Goal: Task Accomplishment & Management: Complete application form

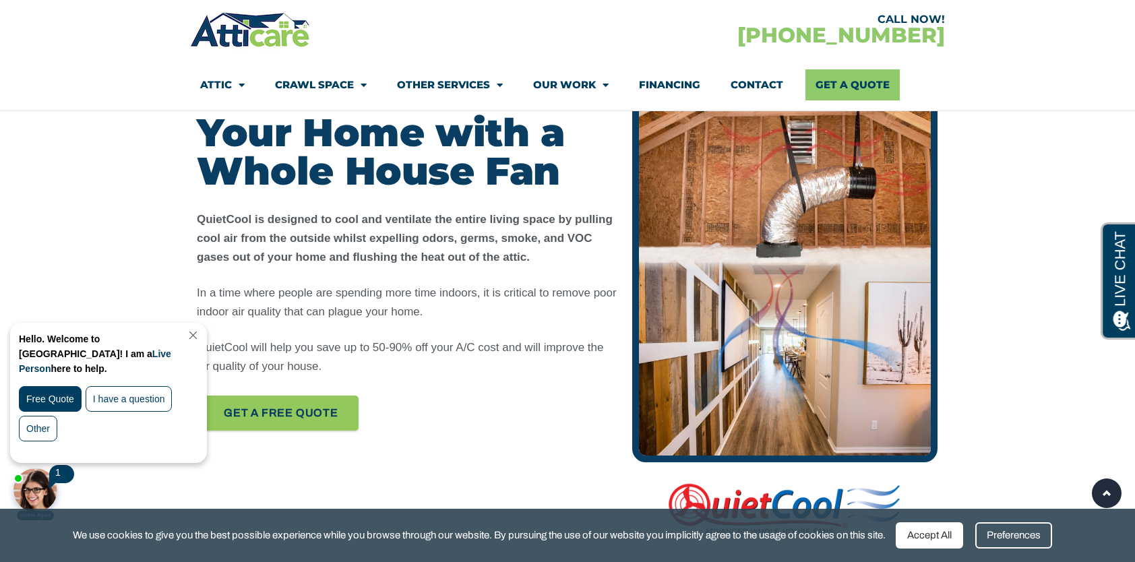
scroll to position [674, 0]
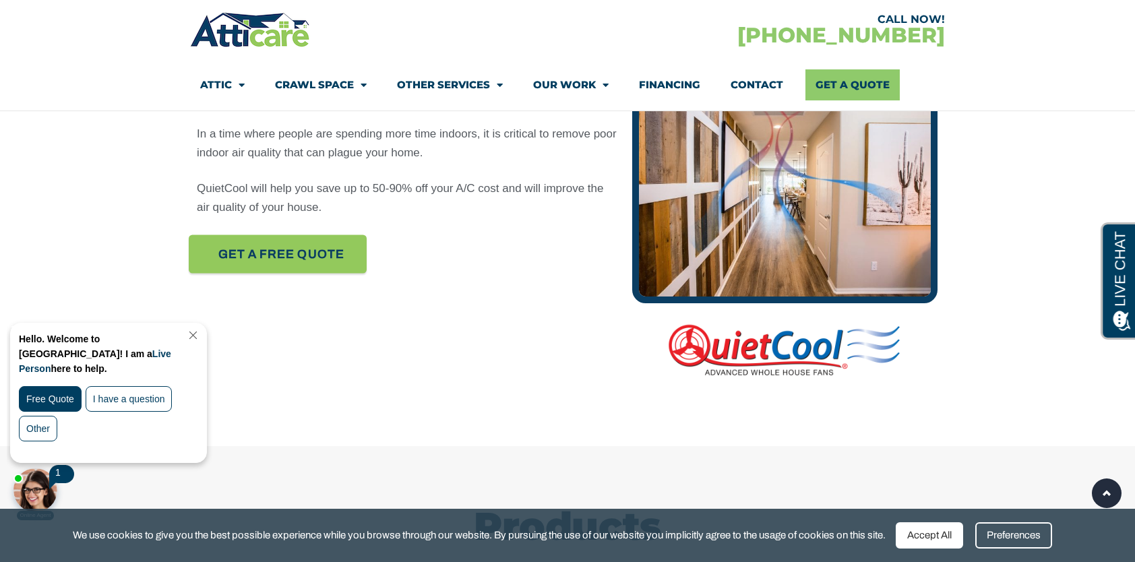
click at [237, 249] on span "Get A FREE quote" at bounding box center [281, 255] width 126 height 24
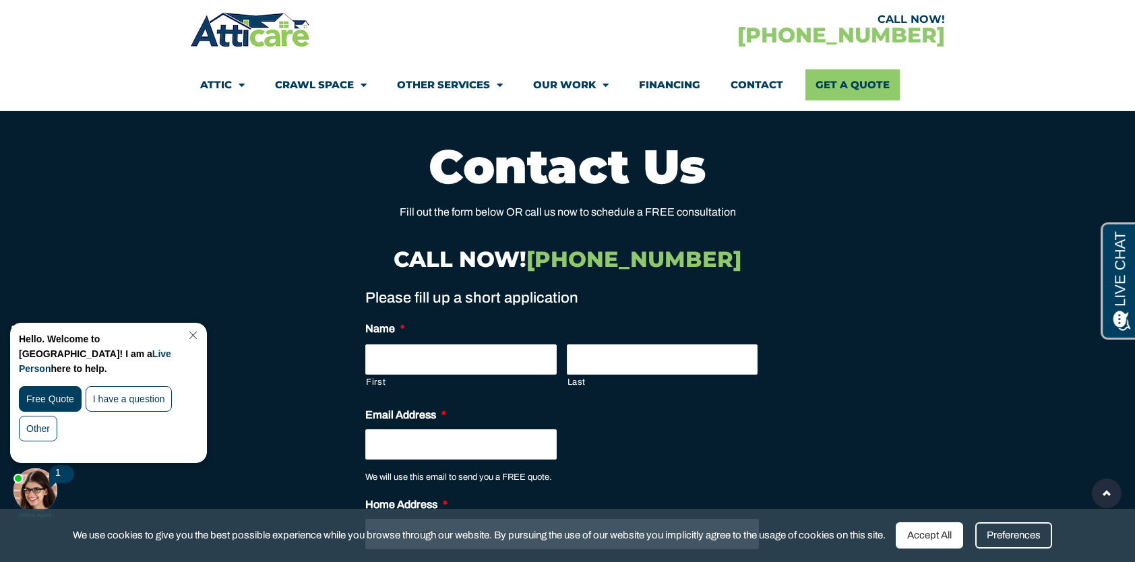
scroll to position [9222, 0]
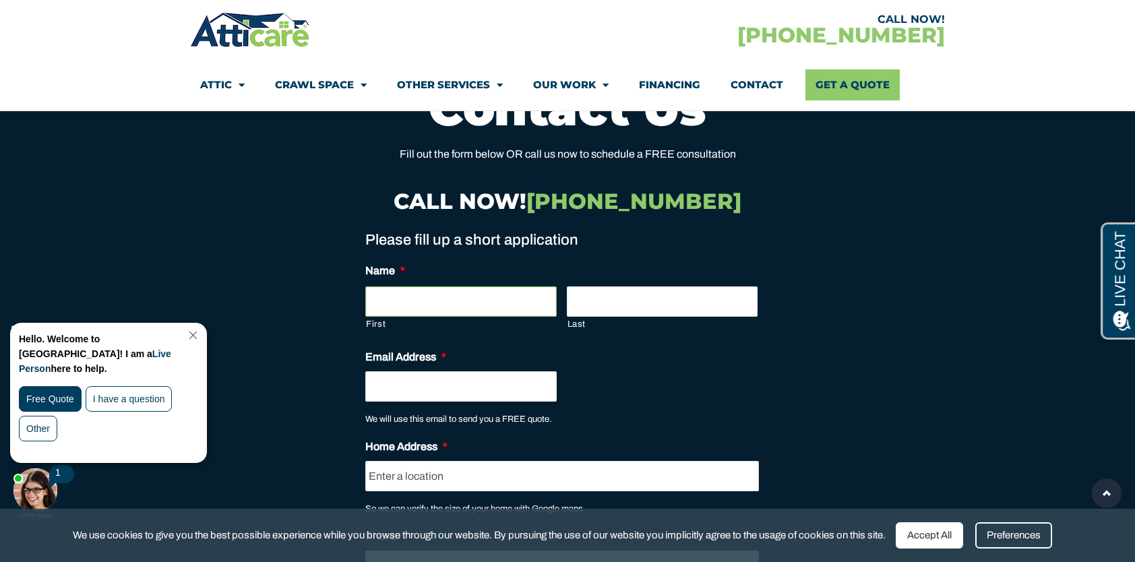
click at [439, 288] on input "First" at bounding box center [460, 301] width 191 height 30
type input "Dinesh"
type input "Gora"
type input "[EMAIL_ADDRESS][DOMAIN_NAME]"
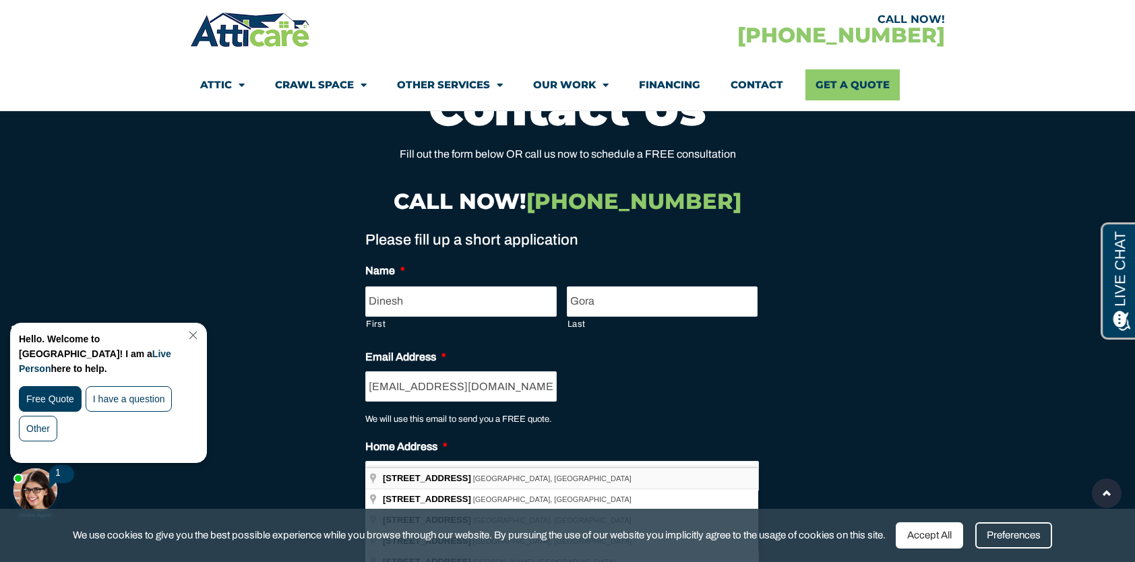
type input "[STREET_ADDRESS]"
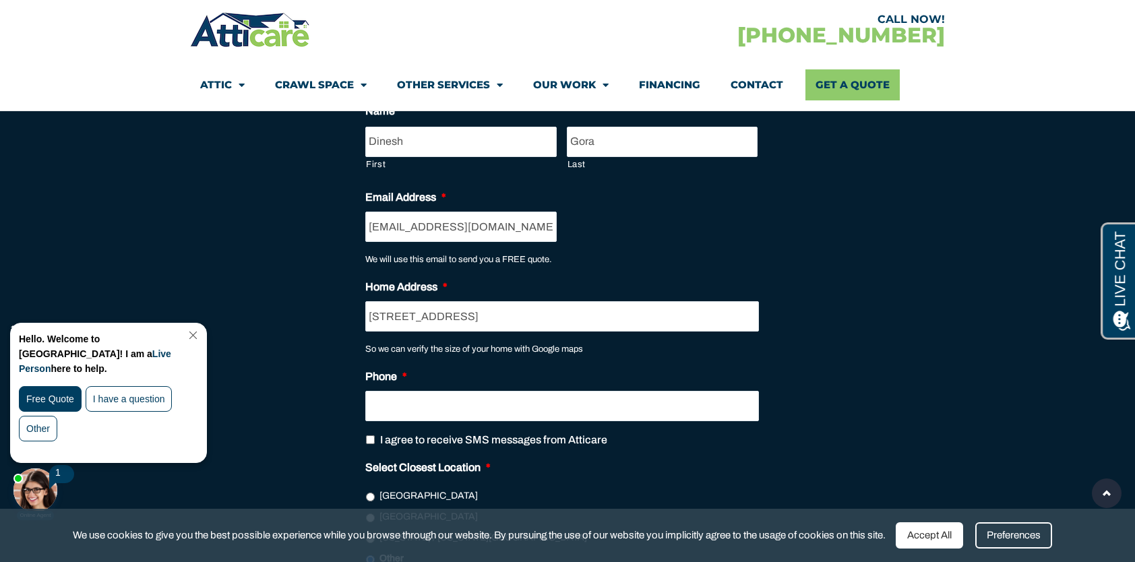
scroll to position [9424, 0]
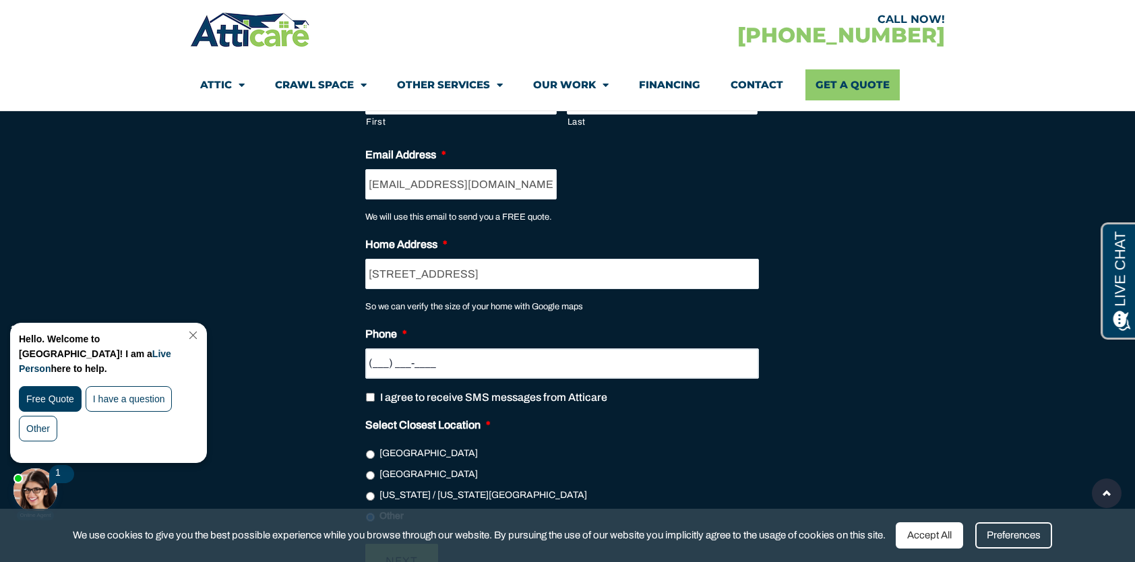
click at [560, 348] on input "(___) ___-____" at bounding box center [561, 363] width 393 height 30
type input "[PHONE_NUMBER]"
click at [584, 389] on label "I agree to receive SMS messages from Atticare" at bounding box center [493, 397] width 227 height 16
click at [375, 393] on input "I agree to receive SMS messages from Atticare" at bounding box center [370, 397] width 9 height 9
checkbox input "true"
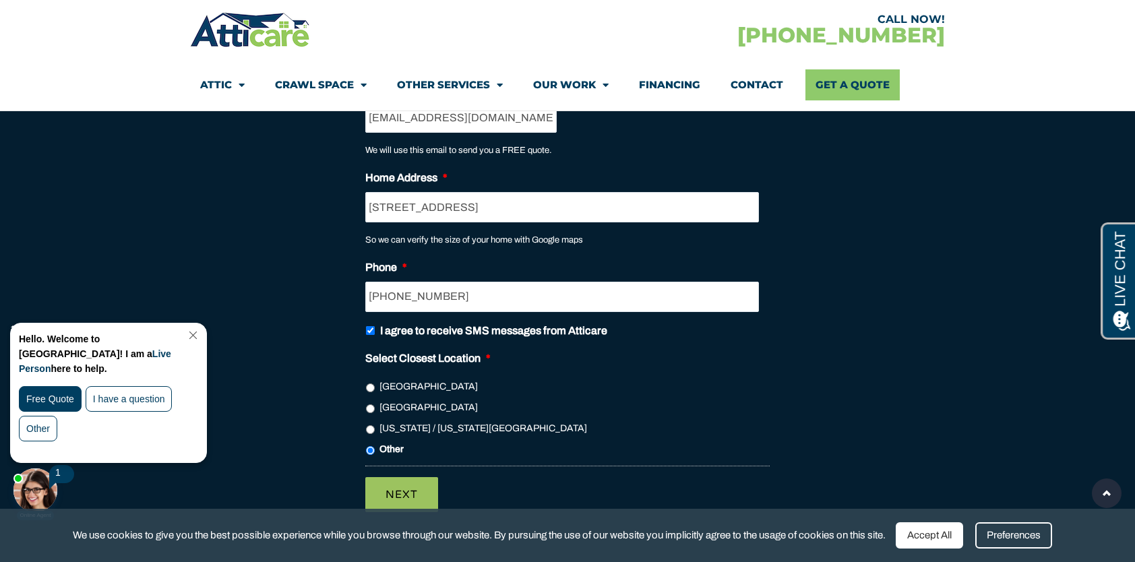
scroll to position [9492, 0]
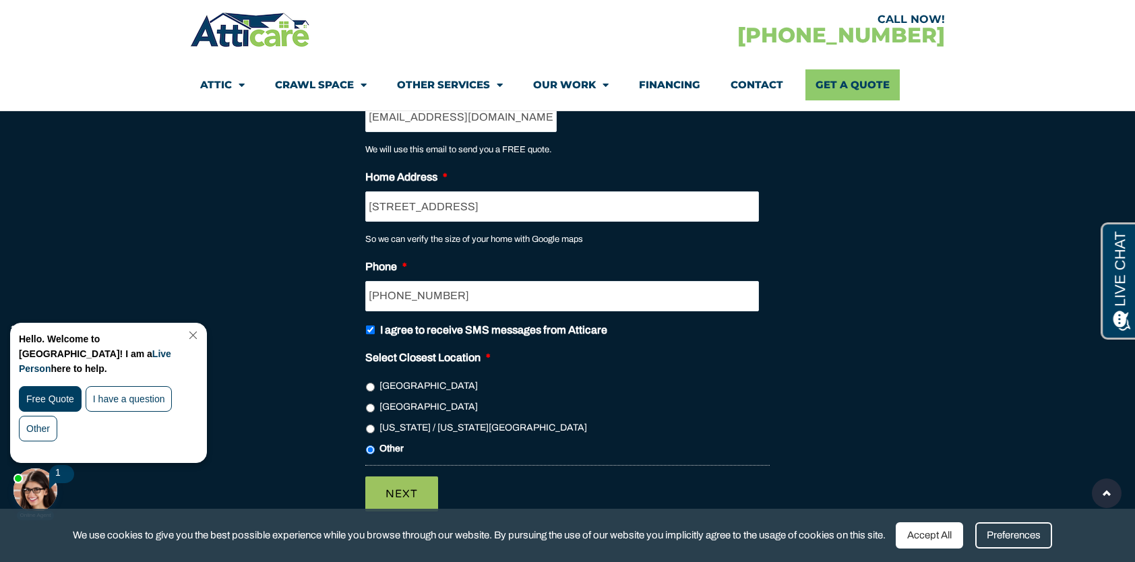
click at [464, 400] on label "[GEOGRAPHIC_DATA]" at bounding box center [428, 407] width 98 height 14
click at [375, 404] on input "[GEOGRAPHIC_DATA]" at bounding box center [370, 408] width 9 height 9
radio input "true"
click at [430, 476] on input "Next" at bounding box center [401, 493] width 73 height 35
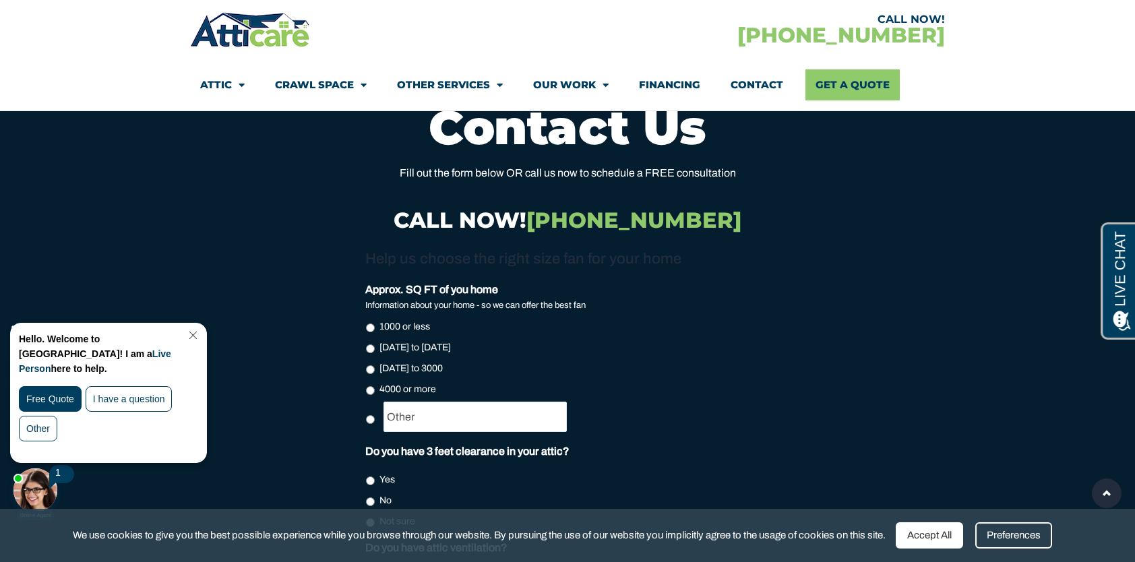
scroll to position [9222, 0]
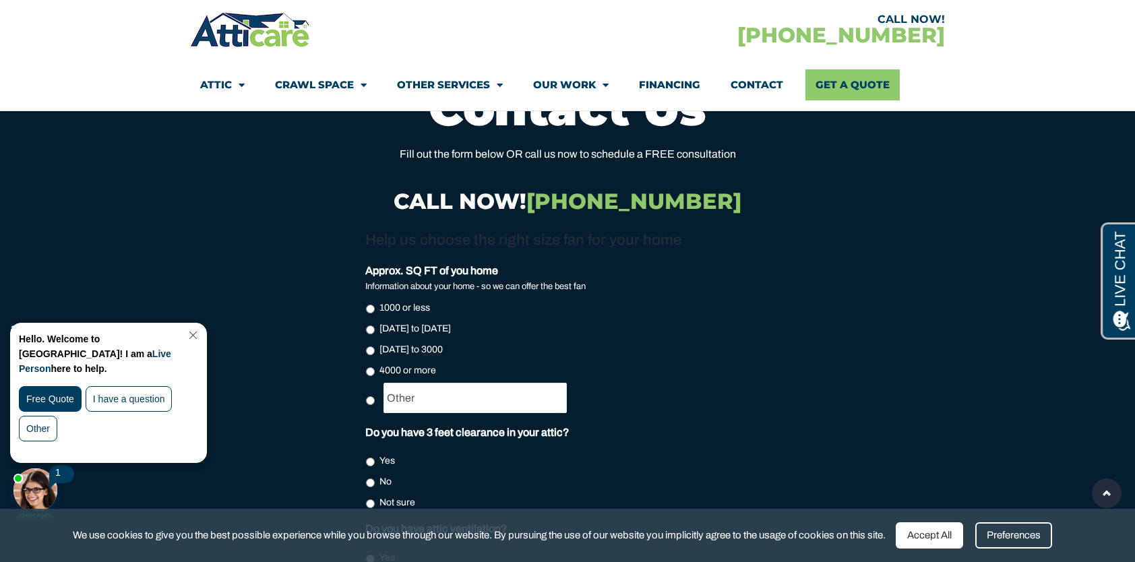
click at [368, 346] on input "[DATE] to 3000" at bounding box center [370, 350] width 9 height 9
radio input "true"
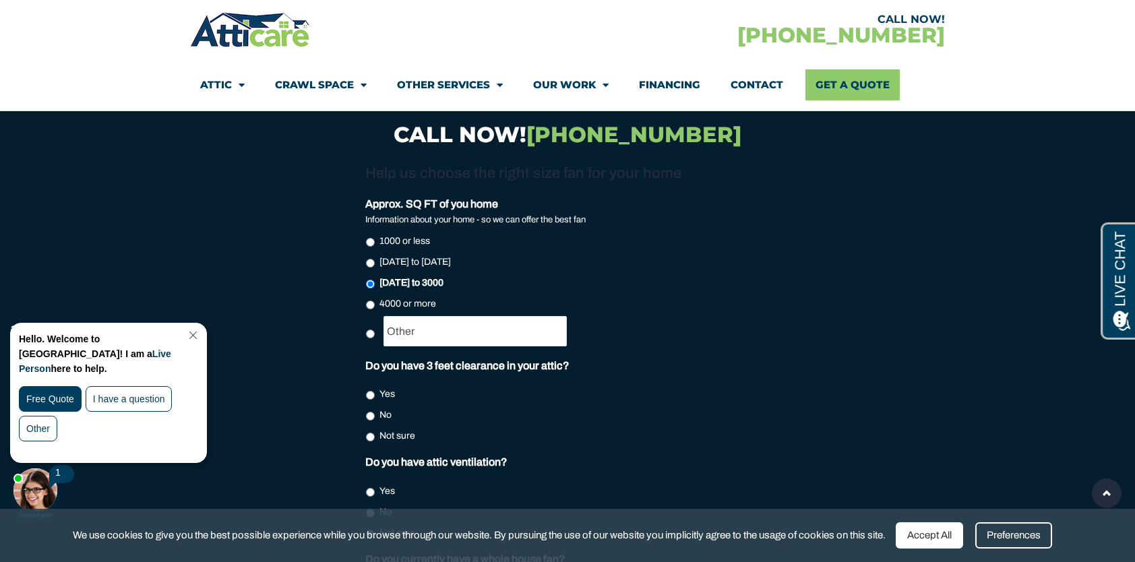
scroll to position [9290, 0]
click at [372, 432] on input "Not sure" at bounding box center [370, 436] width 9 height 9
radio input "true"
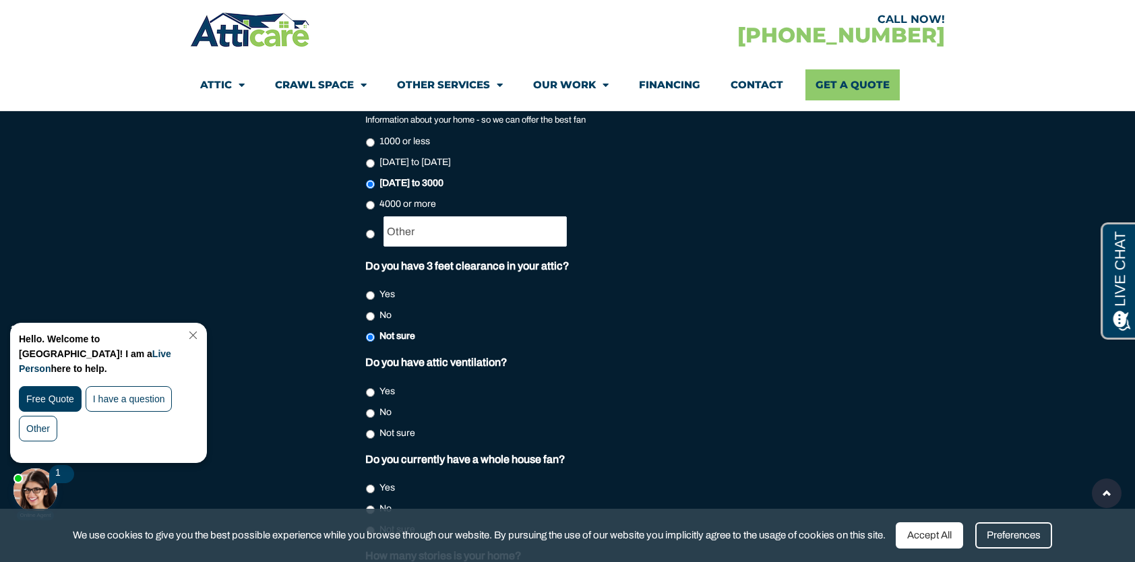
scroll to position [9424, 0]
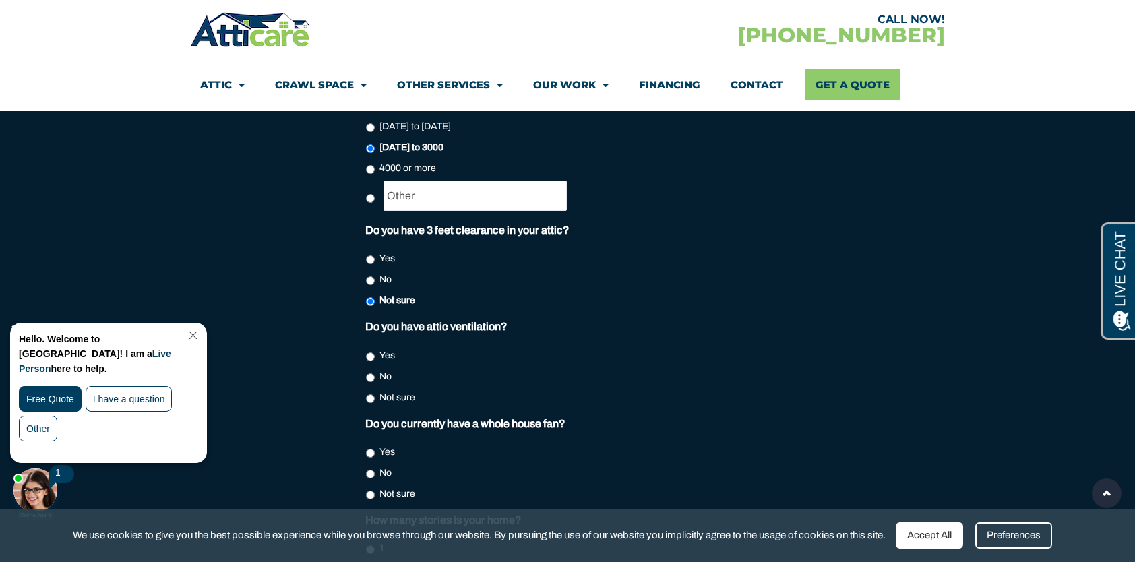
click at [368, 352] on input "Yes" at bounding box center [370, 356] width 9 height 9
radio input "true"
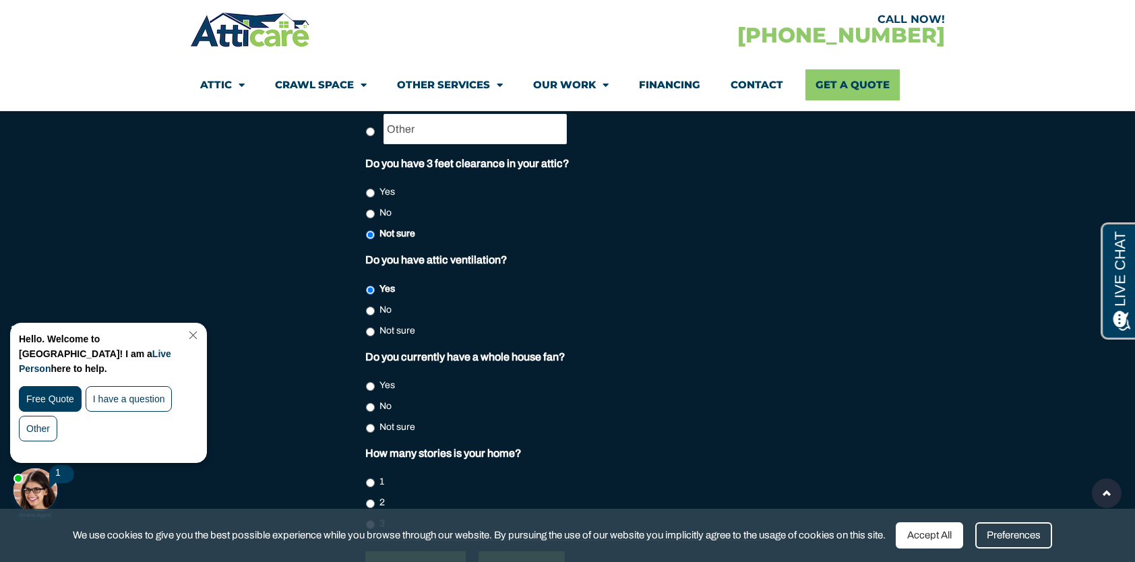
scroll to position [9492, 0]
click at [370, 402] on input "No" at bounding box center [370, 406] width 9 height 9
radio input "true"
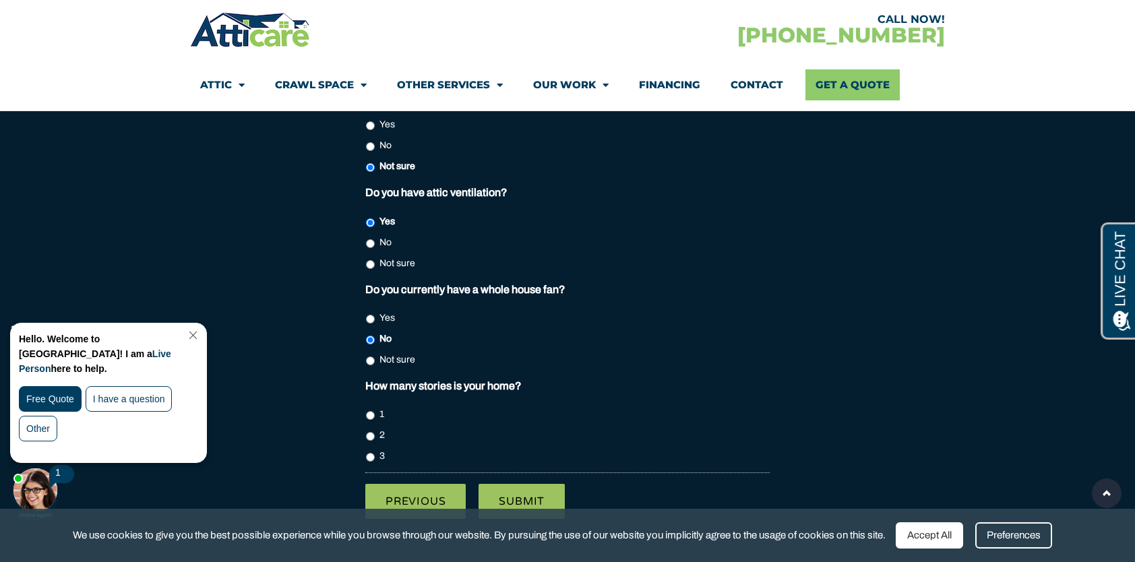
scroll to position [9559, 0]
click at [373, 431] on input "2" at bounding box center [370, 435] width 9 height 9
radio input "true"
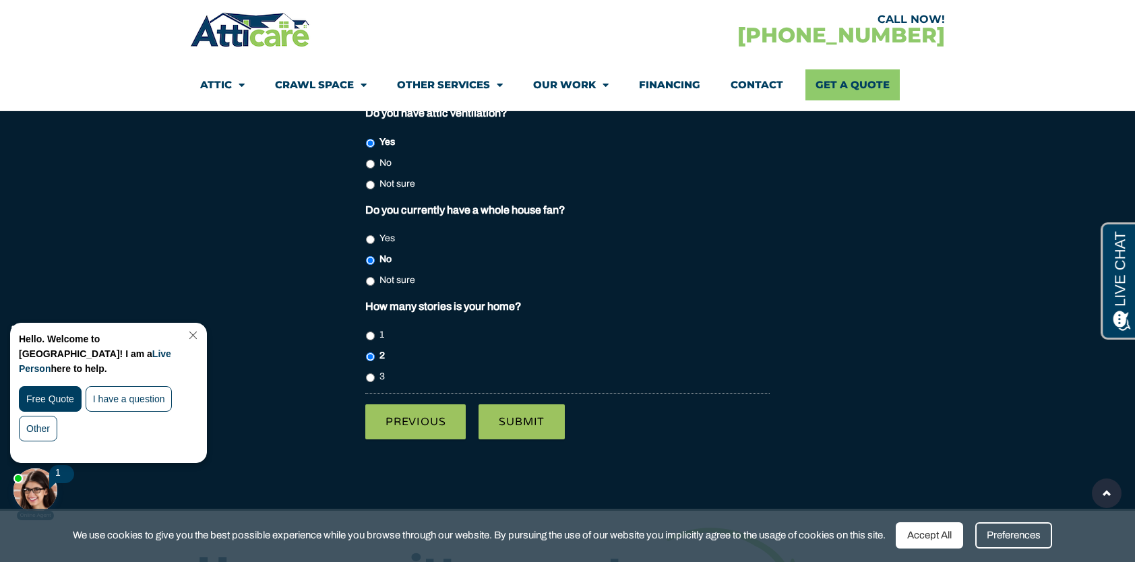
scroll to position [9694, 0]
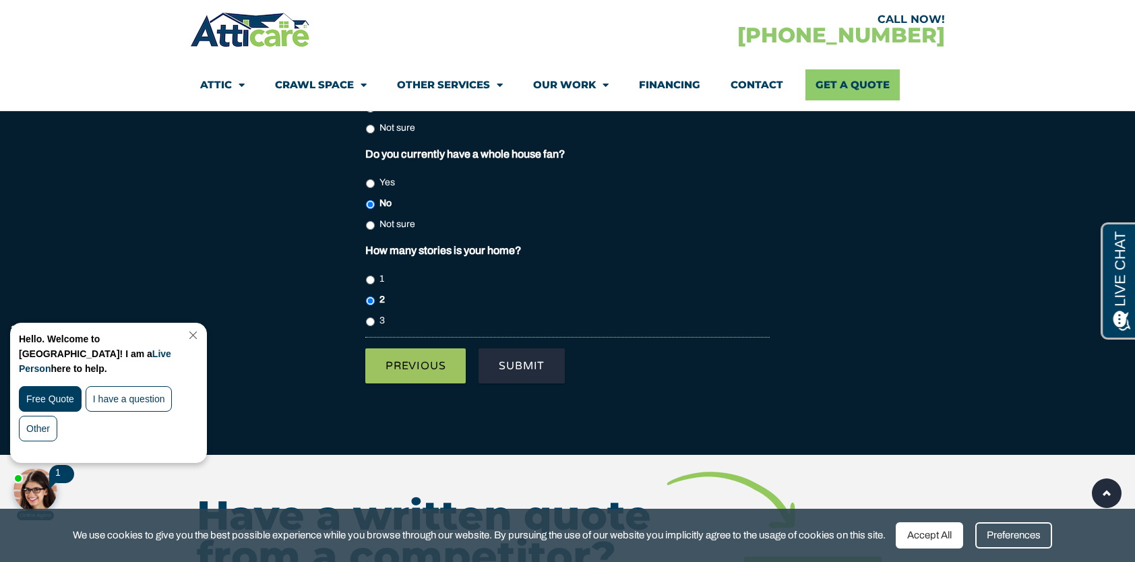
click at [536, 348] on input "Submit" at bounding box center [521, 365] width 86 height 35
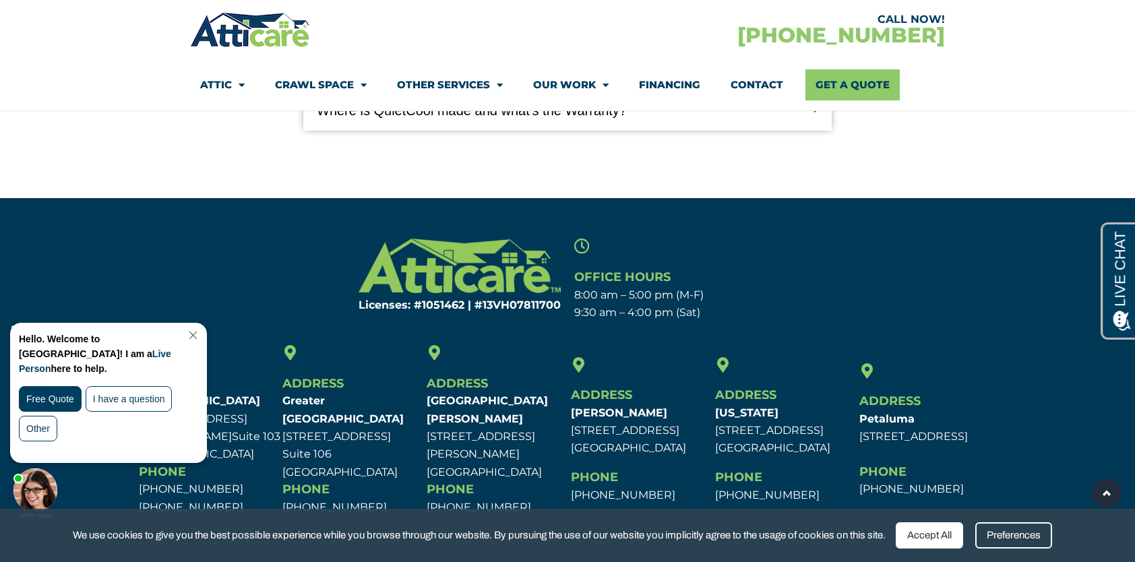
scroll to position [2238, 0]
